Goal: Task Accomplishment & Management: Use online tool/utility

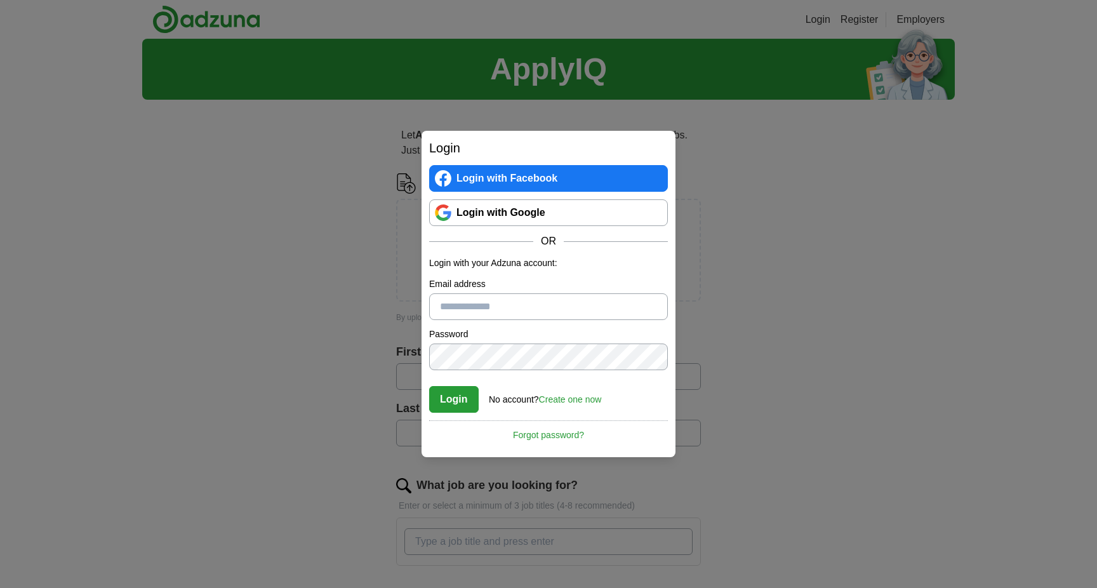
click at [493, 305] on input "Email address" at bounding box center [548, 306] width 239 height 27
type input "**********"
click at [429, 386] on button "Login" at bounding box center [454, 399] width 50 height 27
click at [545, 203] on link "Login with Google" at bounding box center [548, 212] width 239 height 27
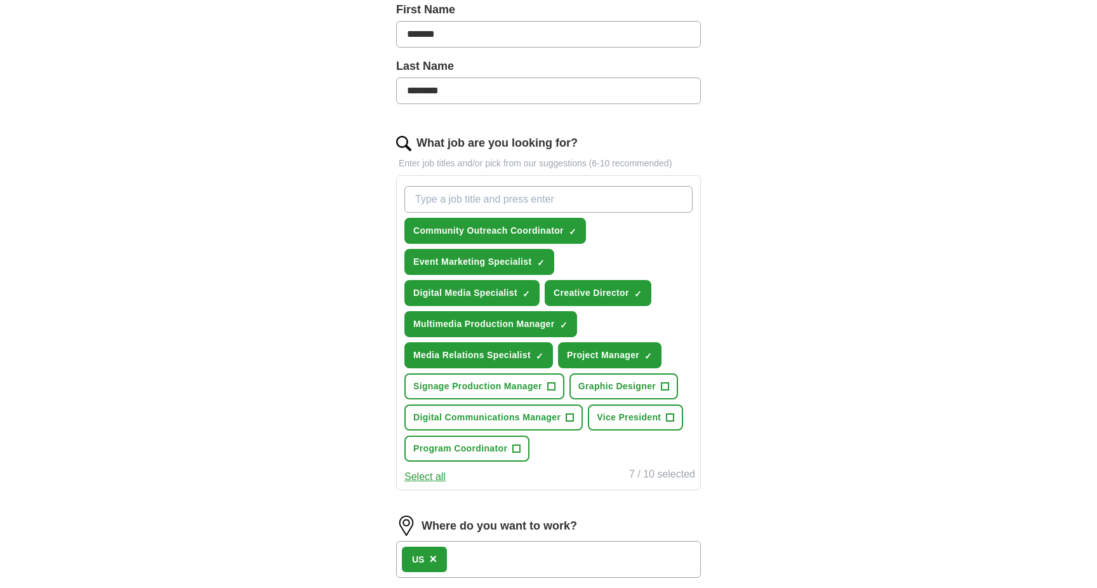
scroll to position [293, 0]
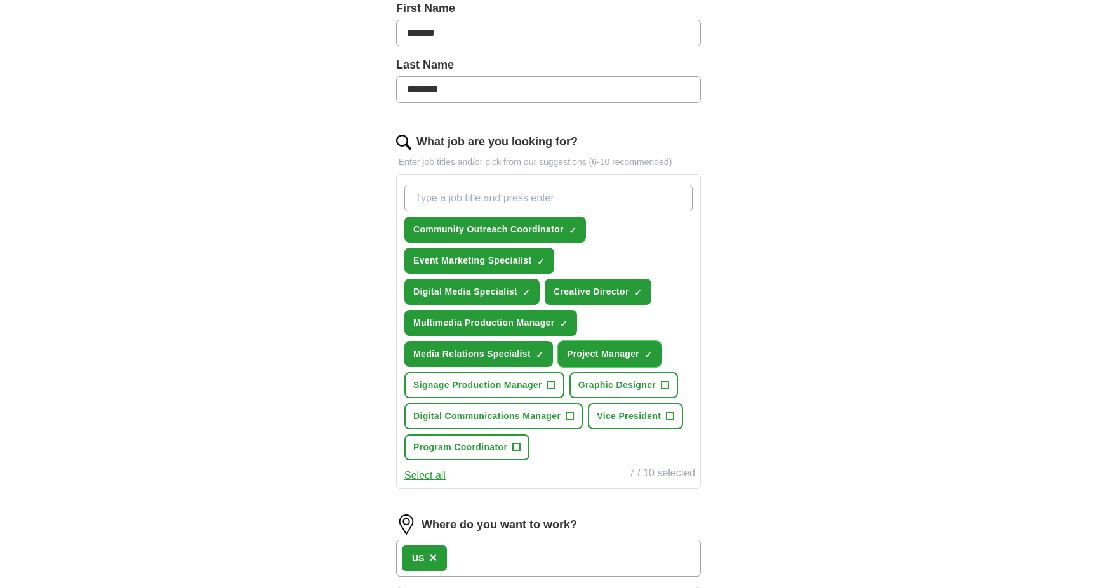
click at [0, 0] on span "×" at bounding box center [0, 0] width 0 height 0
click at [635, 201] on input "What job are you looking for?" at bounding box center [548, 198] width 288 height 27
type input "entertainment"
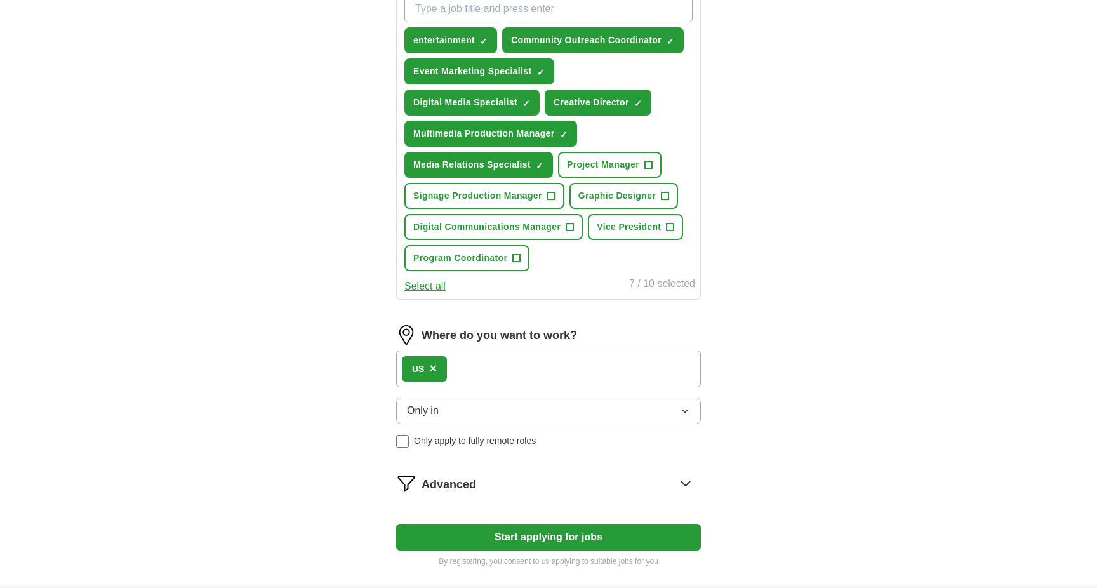
scroll to position [607, 0]
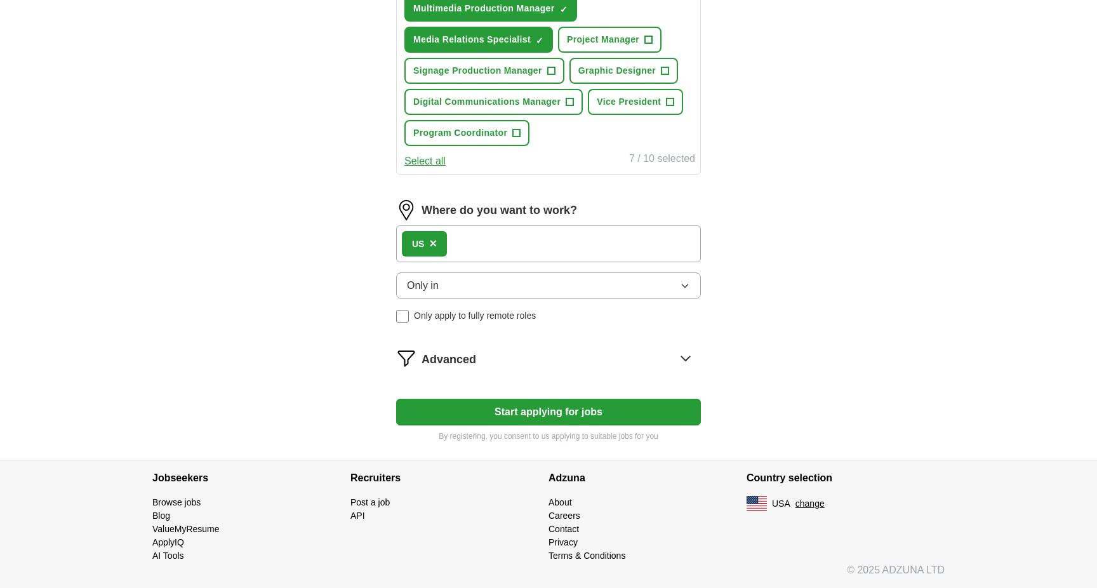
click at [683, 355] on icon at bounding box center [685, 358] width 20 height 20
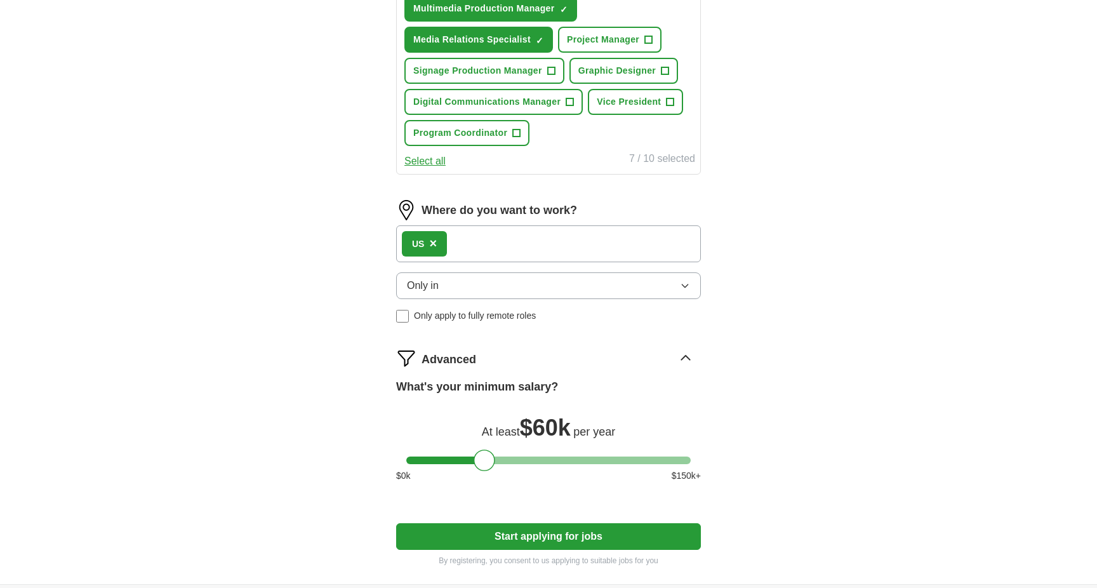
click at [766, 383] on div "ApplyIQ Let ApplyIQ do the hard work of searching and applying for jobs. Just t…" at bounding box center [548, 7] width 813 height 1153
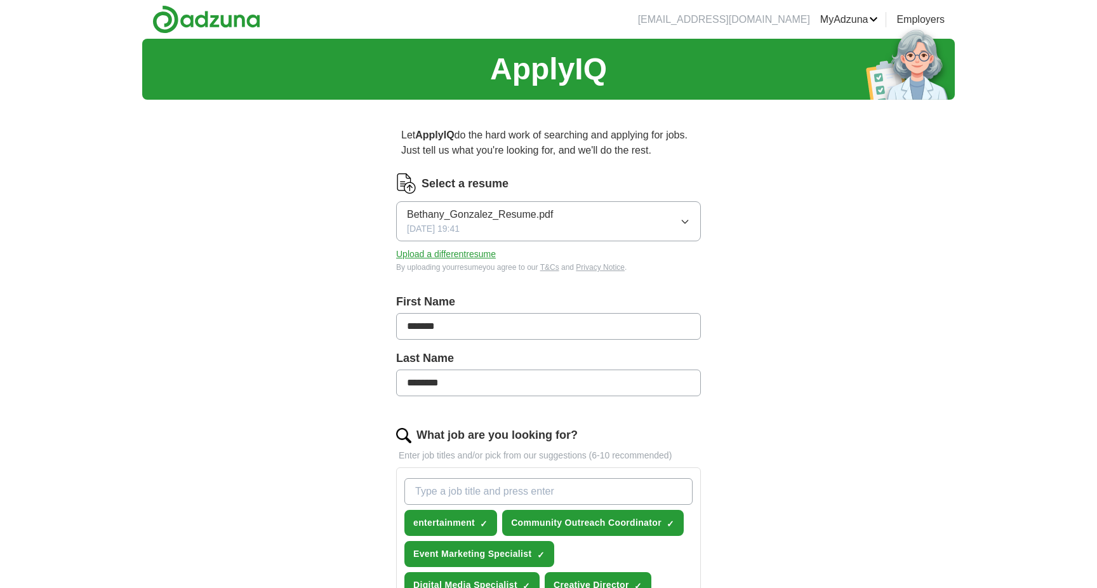
scroll to position [732, 0]
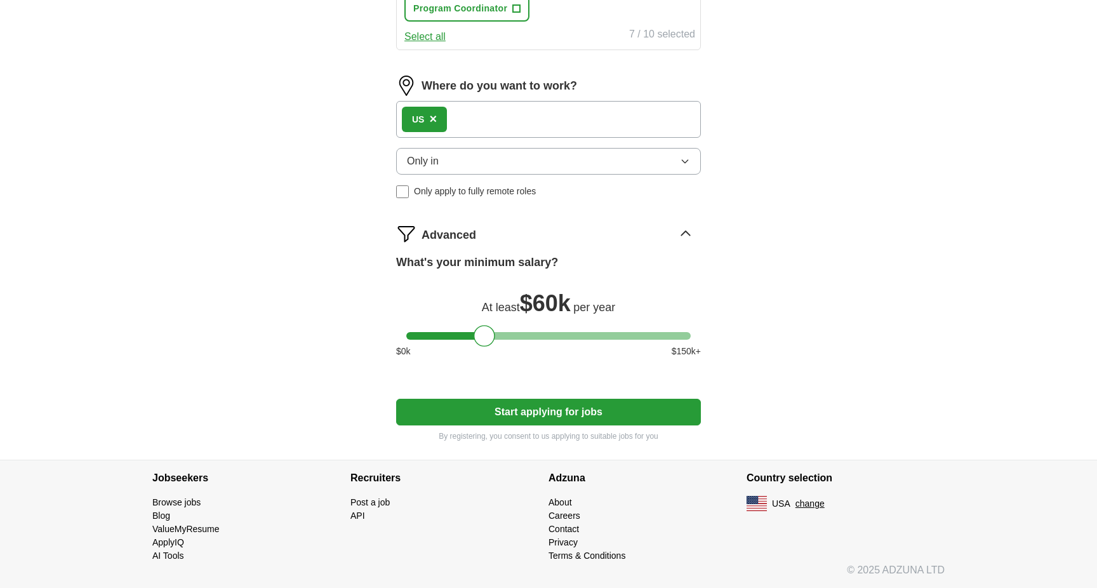
click at [173, 500] on link "Browse jobs" at bounding box center [176, 502] width 48 height 10
